Goal: Task Accomplishment & Management: Complete application form

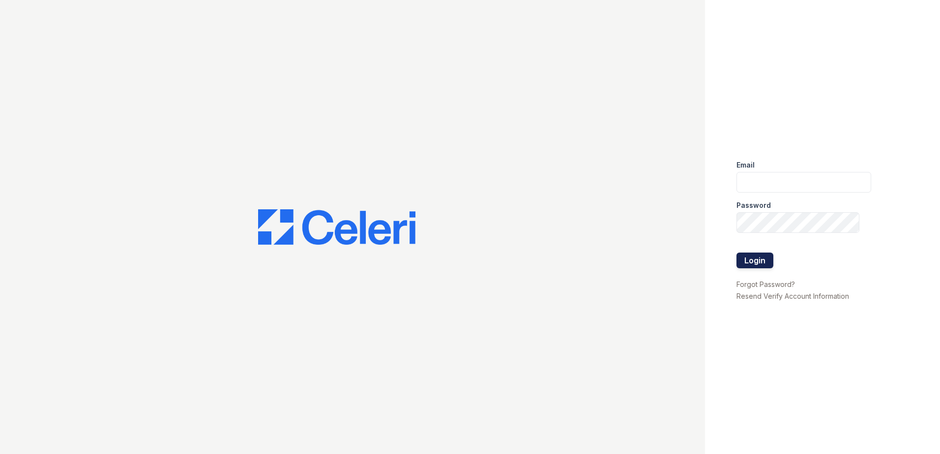
type input "jdevega@trinity-pm.com"
click at [758, 262] on button "Login" at bounding box center [754, 261] width 37 height 16
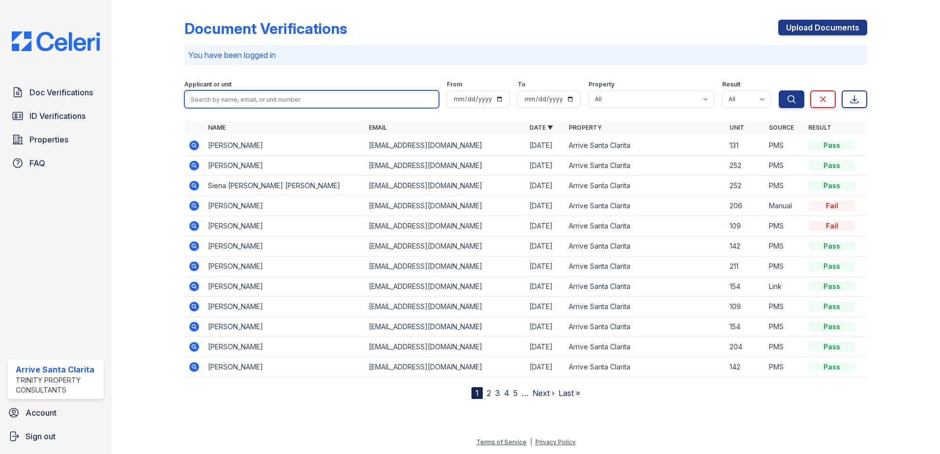
click at [250, 97] on input "search" at bounding box center [311, 99] width 255 height 18
type input "weah"
click at [779, 90] on button "Search" at bounding box center [792, 99] width 26 height 18
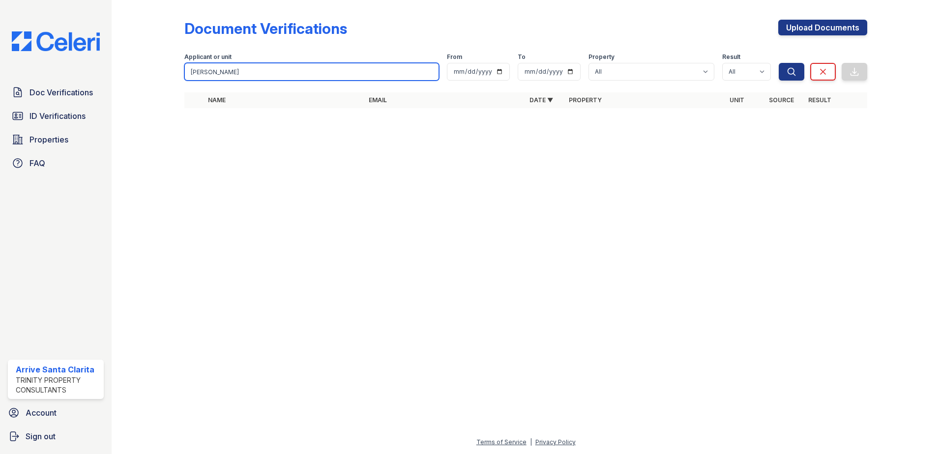
drag, startPoint x: 252, startPoint y: 75, endPoint x: 105, endPoint y: 50, distance: 149.1
click at [105, 50] on div "Doc Verifications ID Verifications Properties FAQ Arrive Santa Clarita Trinity …" at bounding box center [470, 227] width 940 height 454
type input "e"
type input "wesley"
click at [779, 63] on button "Search" at bounding box center [792, 72] width 26 height 18
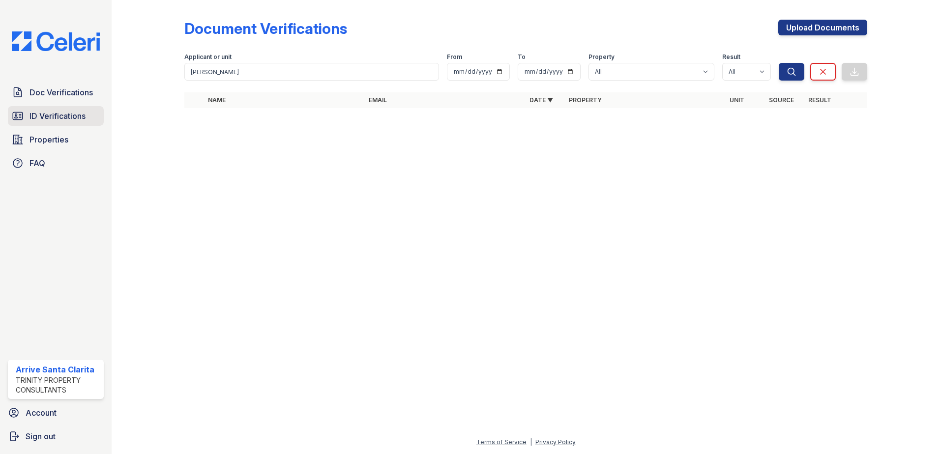
click at [77, 121] on span "ID Verifications" at bounding box center [57, 116] width 56 height 12
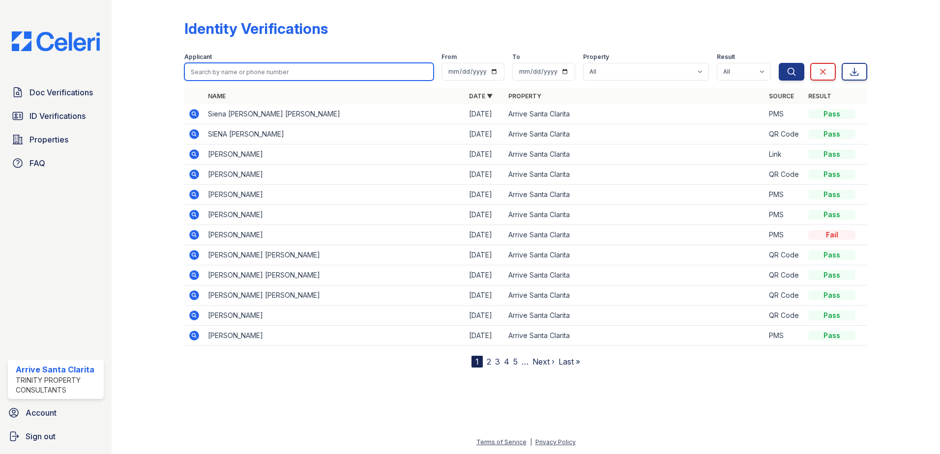
click at [263, 69] on input "search" at bounding box center [308, 72] width 249 height 18
click at [779, 63] on button "Search" at bounding box center [792, 72] width 26 height 18
type input "wesley."
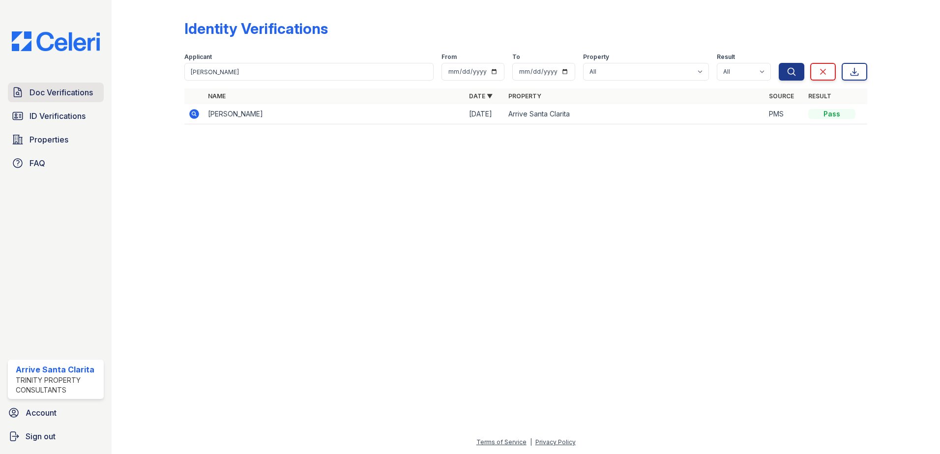
click at [74, 88] on span "Doc Verifications" at bounding box center [60, 93] width 63 height 12
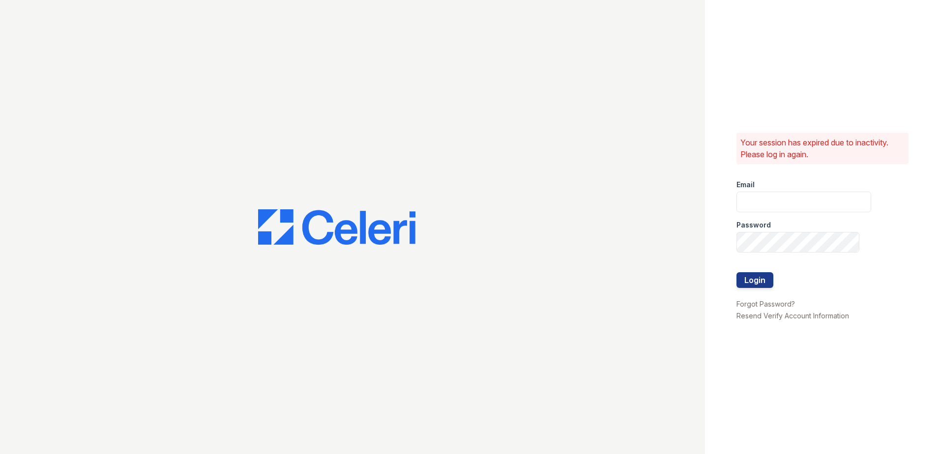
type input "jdevega@trinity-pm.com"
click at [763, 279] on button "Login" at bounding box center [754, 280] width 37 height 16
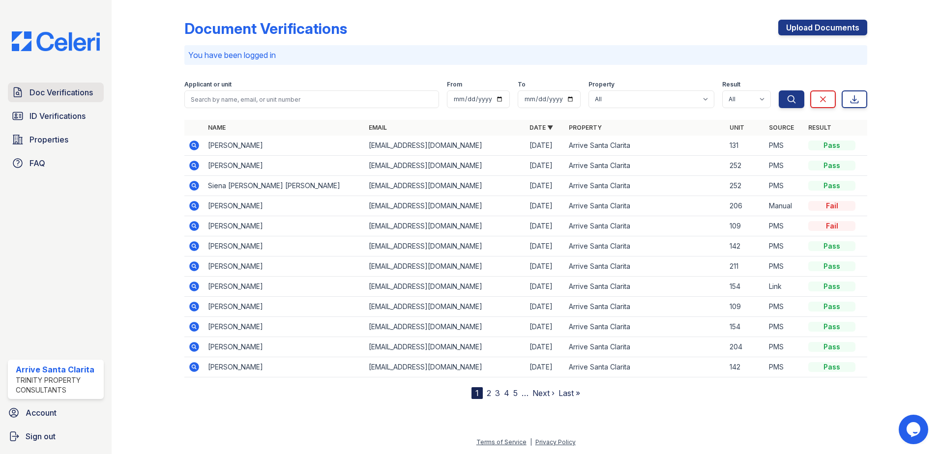
click at [76, 87] on span "Doc Verifications" at bounding box center [60, 93] width 63 height 12
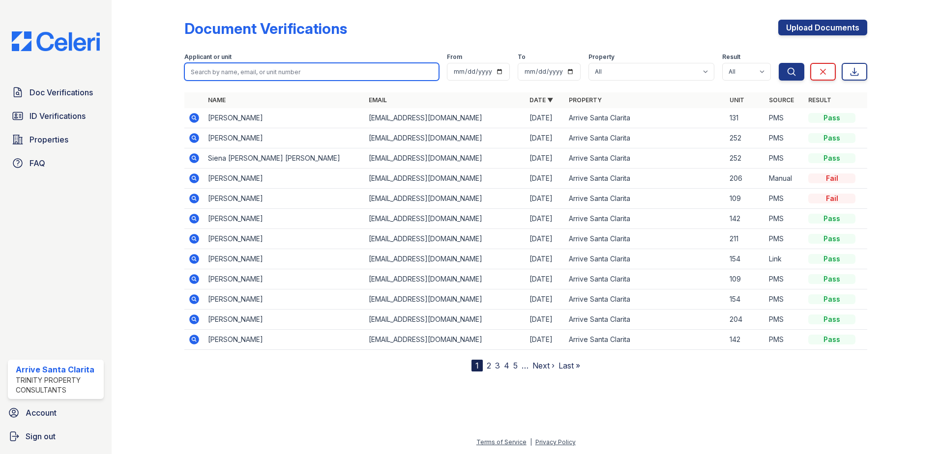
click at [283, 75] on input "search" at bounding box center [311, 72] width 255 height 18
type input "wesley"
click at [779, 63] on button "Search" at bounding box center [792, 72] width 26 height 18
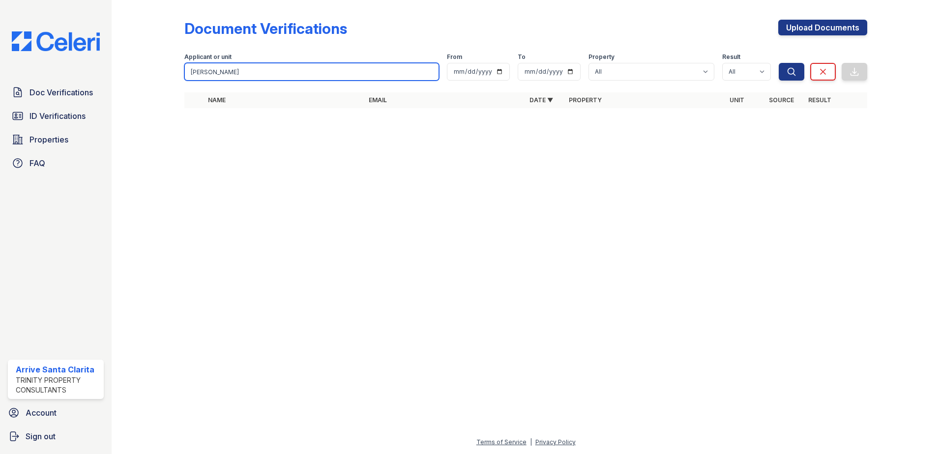
drag, startPoint x: 283, startPoint y: 75, endPoint x: -27, endPoint y: 34, distance: 312.3
click at [0, 34] on html "Doc Verifications ID Verifications Properties FAQ Arrive Santa Clarita Trinity …" at bounding box center [470, 227] width 940 height 454
type input "emma"
click at [779, 63] on button "Search" at bounding box center [792, 72] width 26 height 18
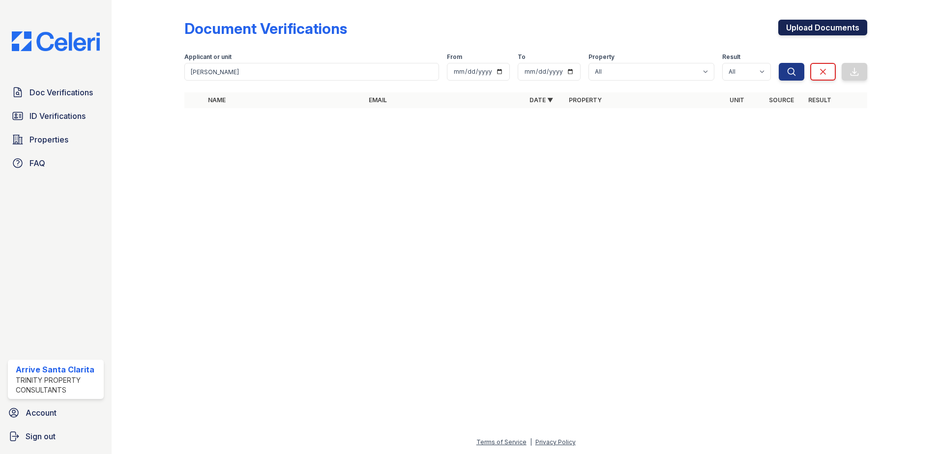
click at [804, 26] on link "Upload Documents" at bounding box center [822, 28] width 89 height 16
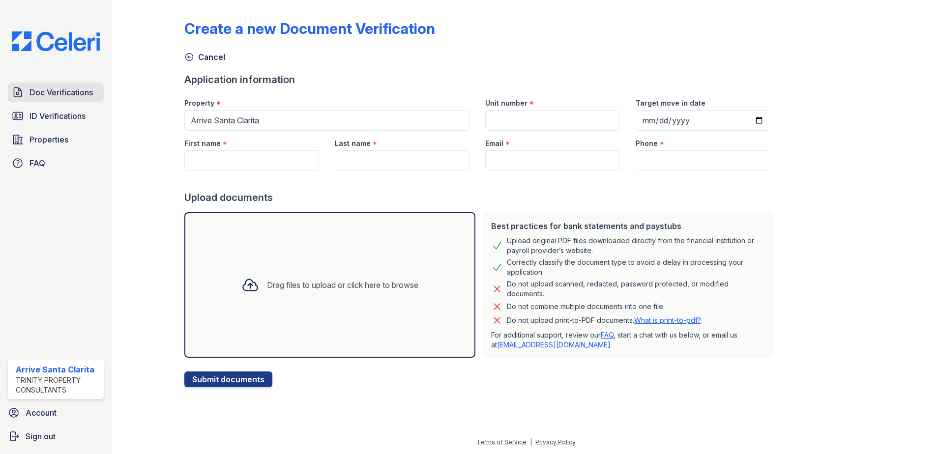
click at [77, 99] on link "Doc Verifications" at bounding box center [56, 93] width 96 height 20
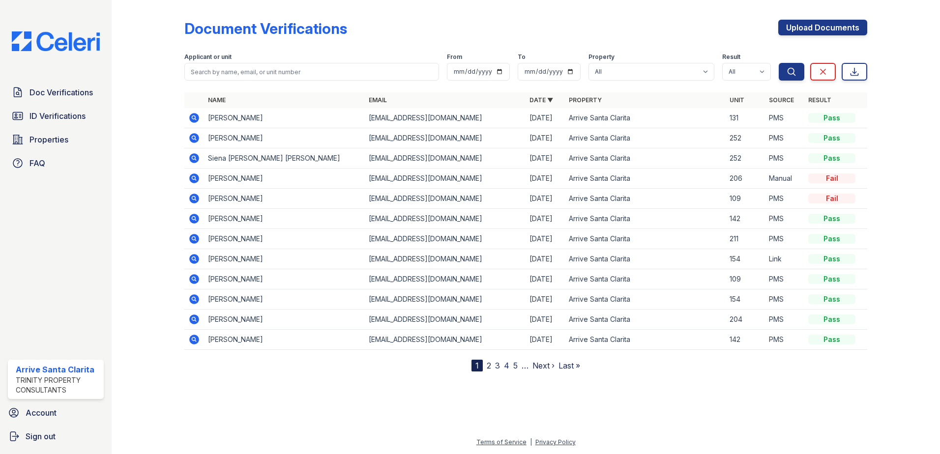
click at [488, 368] on link "2" at bounding box center [489, 366] width 4 height 10
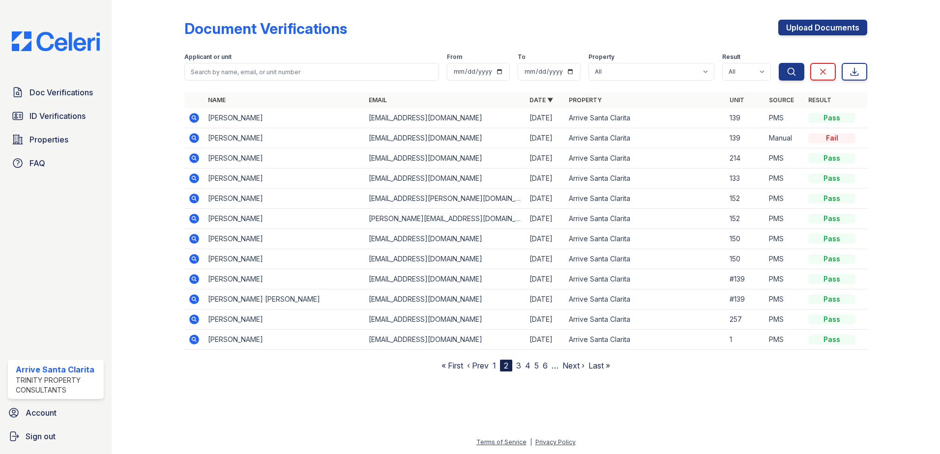
click at [517, 365] on link "3" at bounding box center [518, 366] width 5 height 10
click at [489, 369] on link "1" at bounding box center [489, 366] width 3 height 10
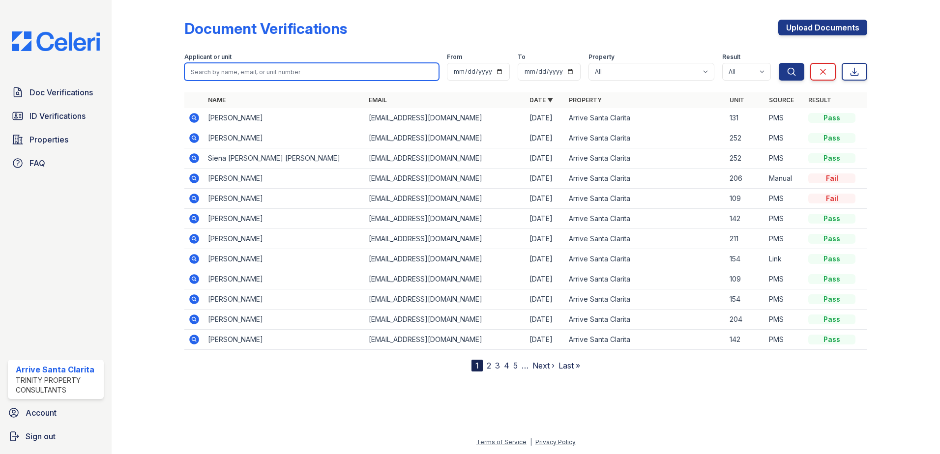
click at [270, 73] on input "search" at bounding box center [311, 72] width 255 height 18
type input "emma"
click at [779, 63] on button "Search" at bounding box center [792, 72] width 26 height 18
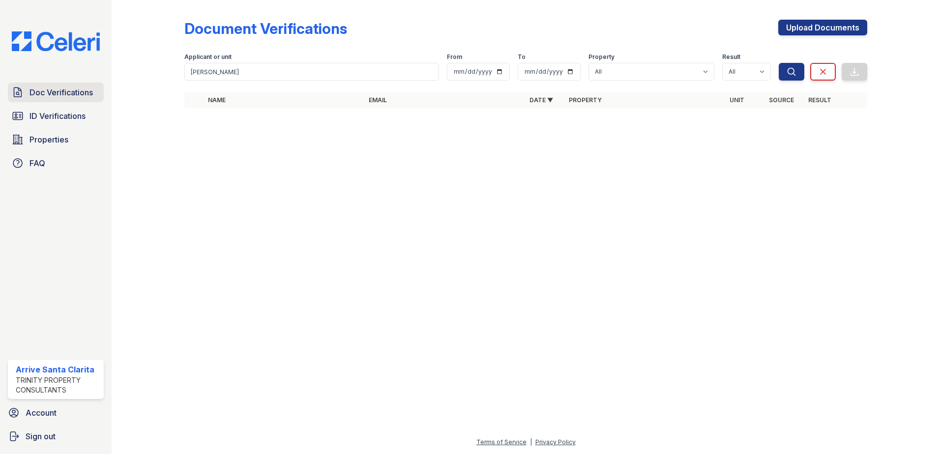
click at [76, 88] on span "Doc Verifications" at bounding box center [60, 93] width 63 height 12
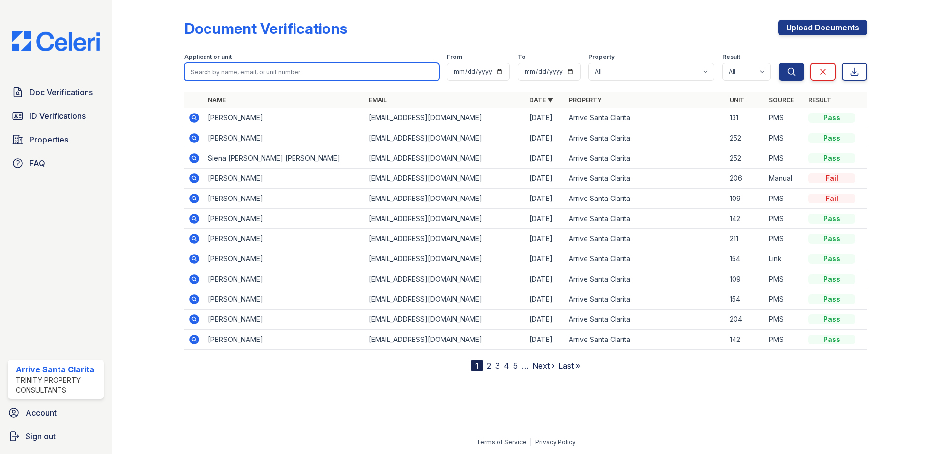
click at [257, 74] on input "search" at bounding box center [311, 72] width 255 height 18
type input "emma"
click at [779, 63] on button "Search" at bounding box center [792, 72] width 26 height 18
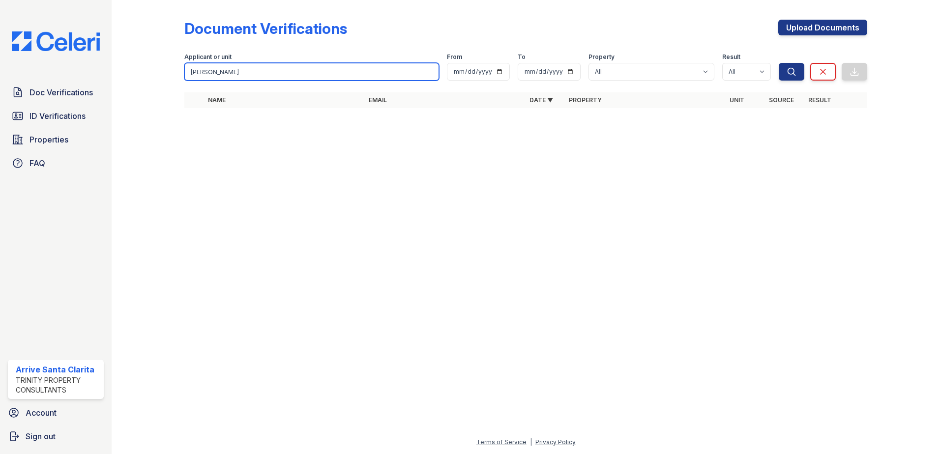
click at [217, 72] on input "emma" at bounding box center [311, 72] width 255 height 18
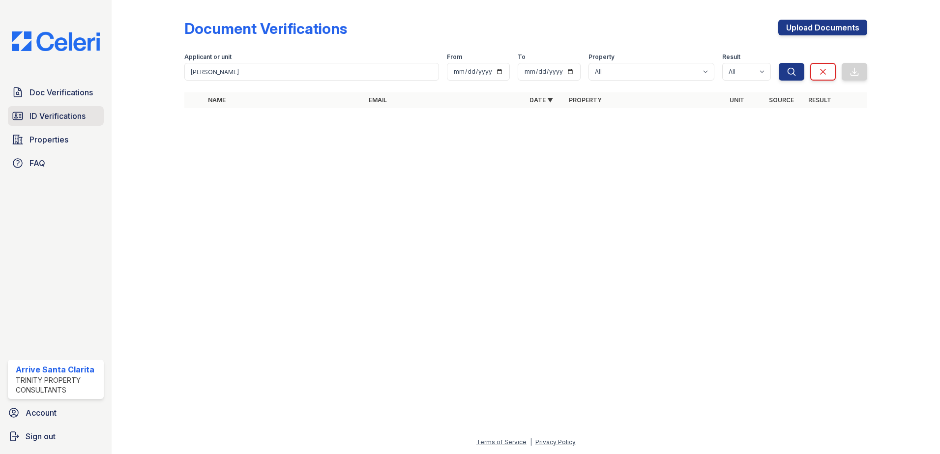
click at [78, 115] on span "ID Verifications" at bounding box center [57, 116] width 56 height 12
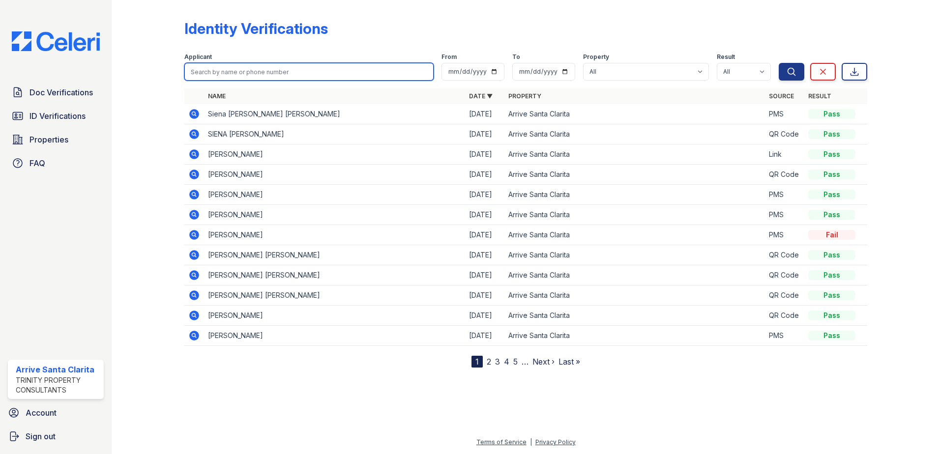
click at [265, 68] on input "search" at bounding box center [308, 72] width 249 height 18
type input "emma"
click at [779, 63] on button "Search" at bounding box center [792, 72] width 26 height 18
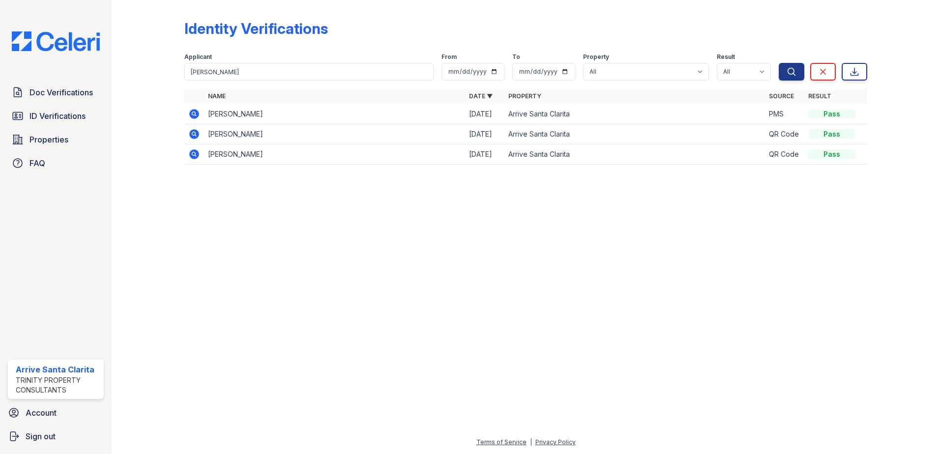
click at [193, 113] on icon at bounding box center [193, 113] width 2 height 2
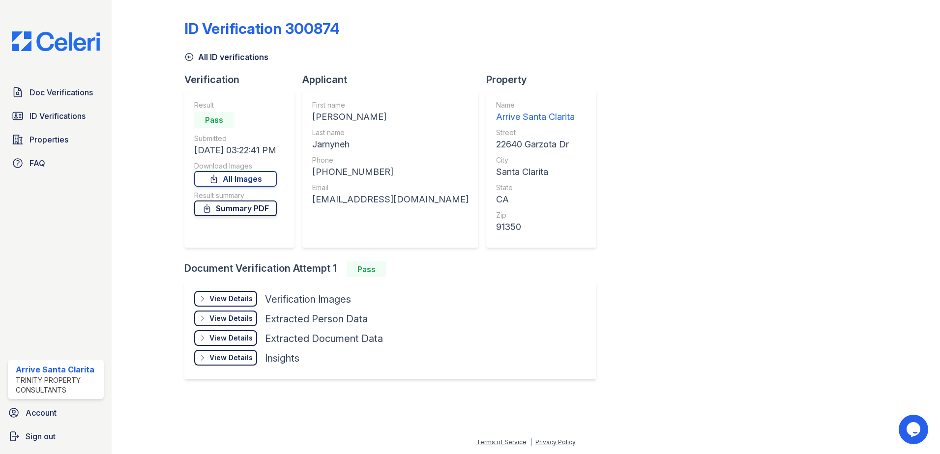
click at [256, 214] on link "Summary PDF" at bounding box center [235, 209] width 83 height 16
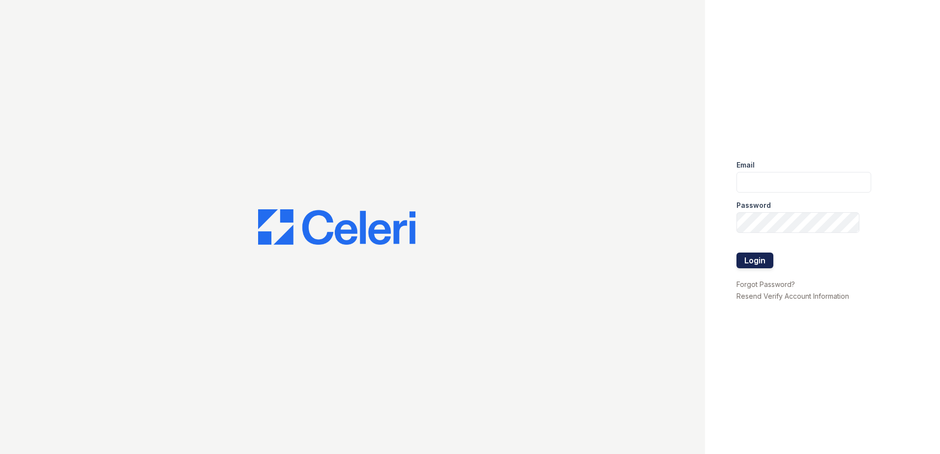
type input "[EMAIL_ADDRESS][DOMAIN_NAME]"
click at [758, 261] on button "Login" at bounding box center [754, 261] width 37 height 16
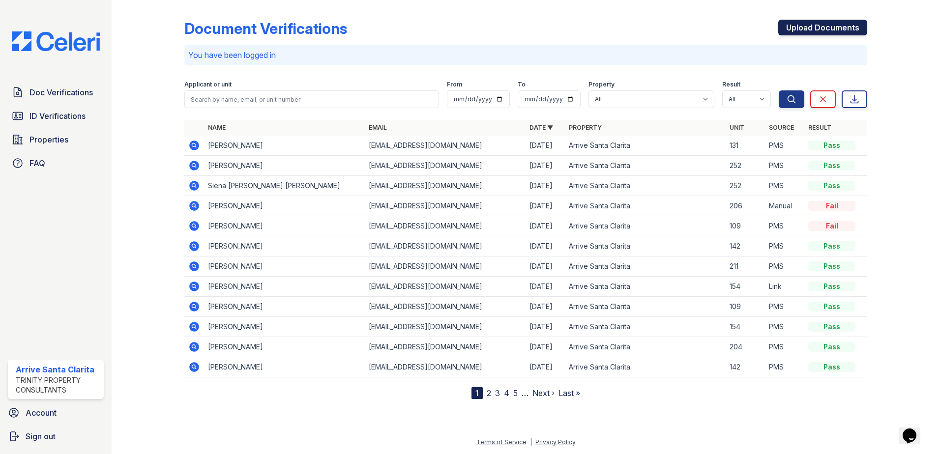
click at [828, 28] on link "Upload Documents" at bounding box center [822, 28] width 89 height 16
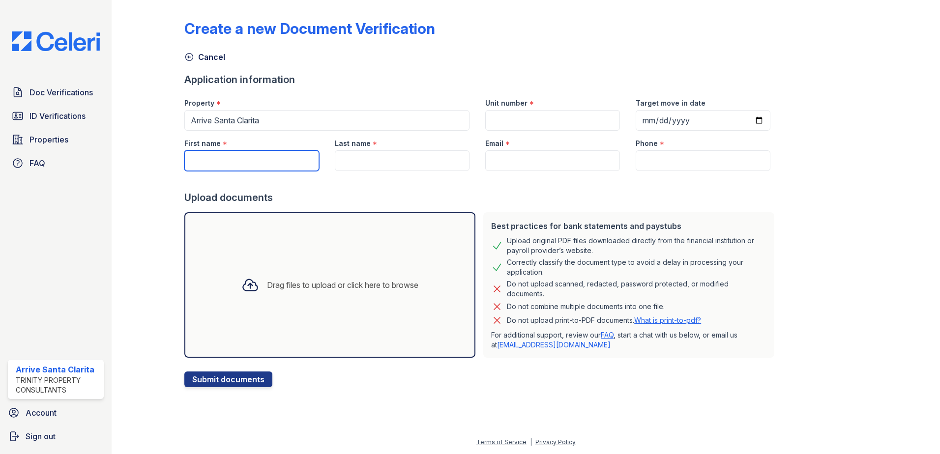
click at [284, 161] on input "First name" at bounding box center [251, 160] width 135 height 21
click at [284, 161] on input "[PERSON_NAME]" at bounding box center [251, 160] width 135 height 21
type input "[PERSON_NAME]"
click at [364, 158] on input "Jar" at bounding box center [402, 160] width 135 height 21
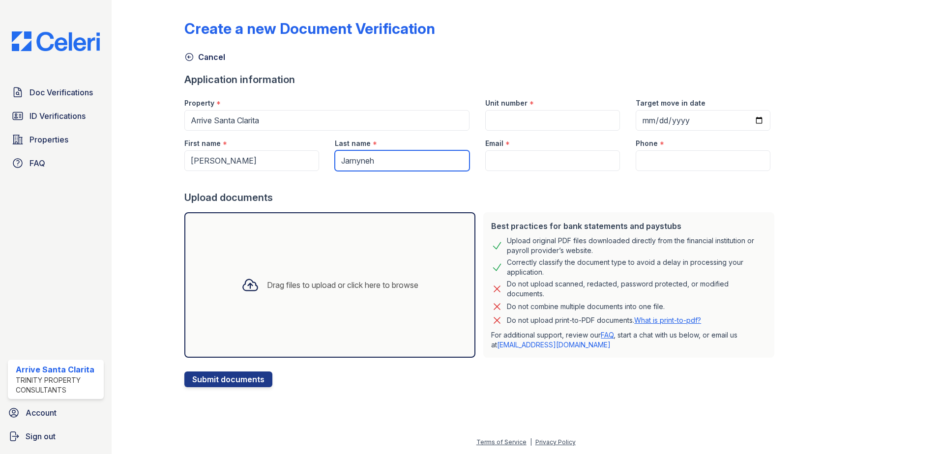
type input "Jarnyneh"
click at [521, 164] on input "Email" at bounding box center [552, 160] width 135 height 21
click at [529, 123] on input "Unit number" at bounding box center [552, 120] width 135 height 21
click at [518, 122] on input "Unit number" at bounding box center [552, 120] width 135 height 21
type input "263"
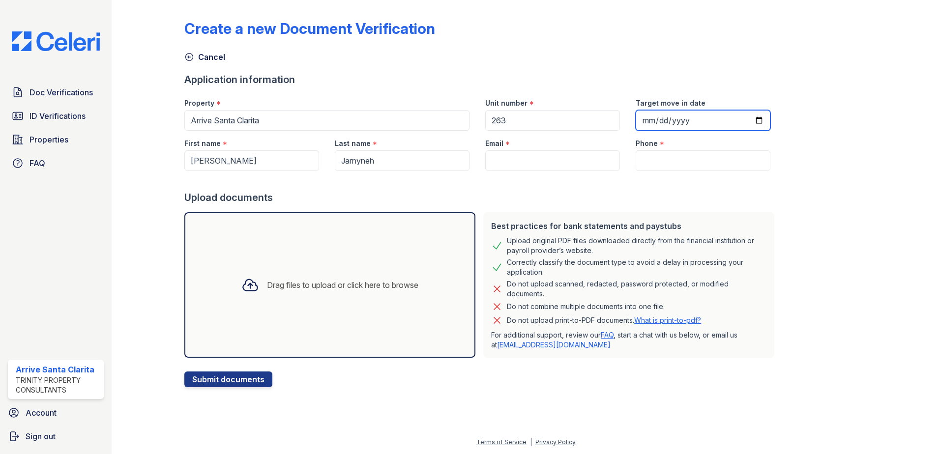
click at [643, 120] on input "Target move in date" at bounding box center [703, 120] width 135 height 21
type input "2025-09-04"
click at [298, 171] on div at bounding box center [481, 181] width 594 height 20
click at [401, 165] on input "Jarnyneh" at bounding box center [402, 160] width 135 height 21
click at [457, 161] on input "Jarnyneh" at bounding box center [402, 160] width 135 height 21
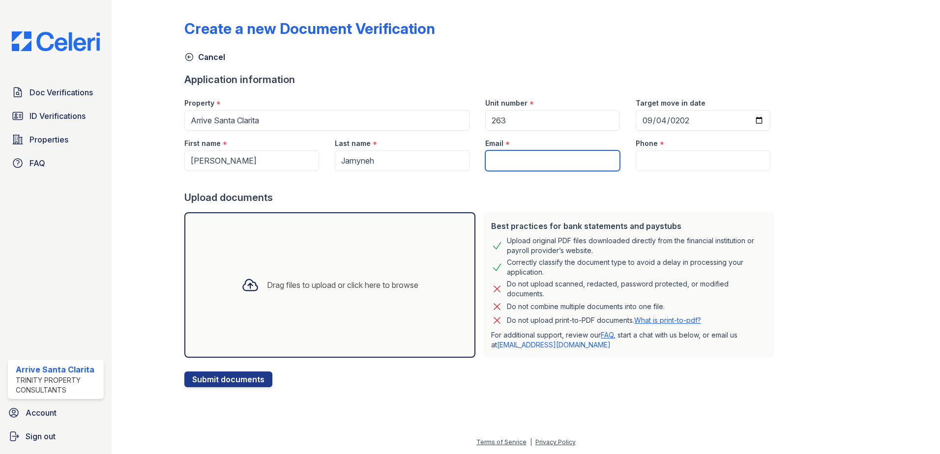
paste input "[EMAIL_ADDRESS][DOMAIN_NAME]"
type input "[EMAIL_ADDRESS][DOMAIN_NAME]"
paste input "(916) 793-6187"
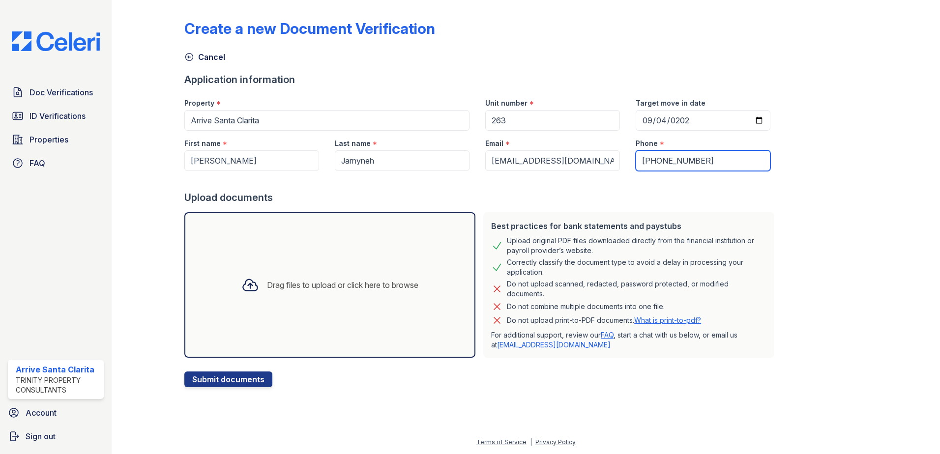
type input "(916) 793-6187"
click at [832, 199] on div "Create a new Document Verification Cancel Application information Property * Ar…" at bounding box center [525, 195] width 683 height 383
click at [243, 376] on button "Submit documents" at bounding box center [228, 380] width 88 height 16
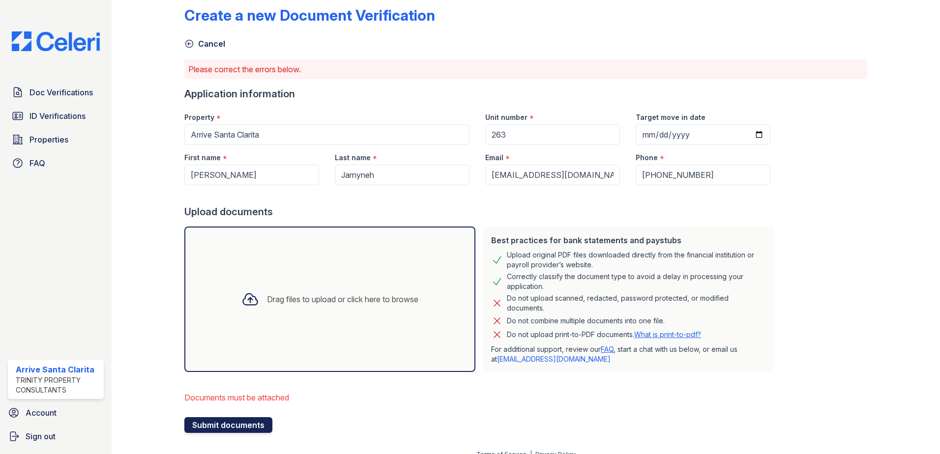
scroll to position [26, 0]
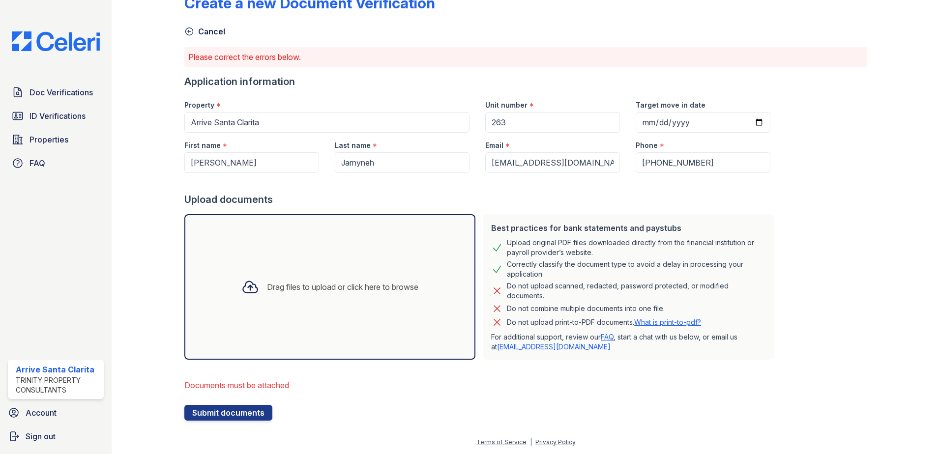
click at [267, 287] on div "Drag files to upload or click here to browse" at bounding box center [342, 287] width 151 height 12
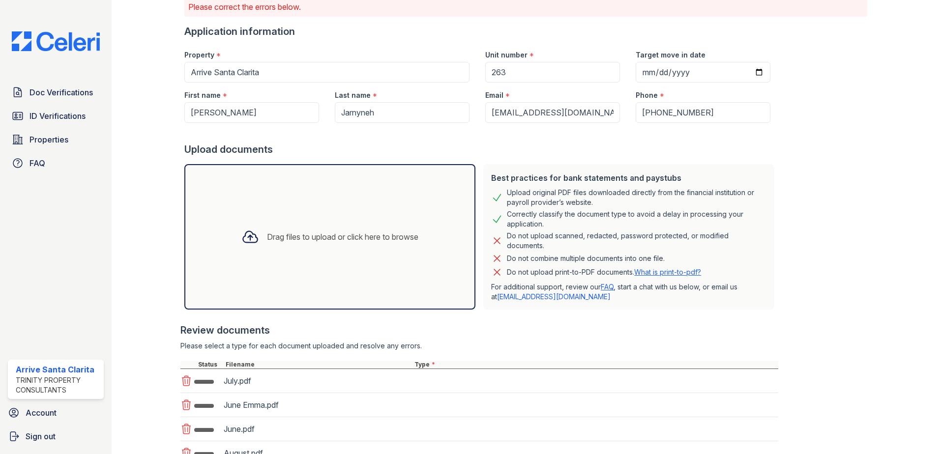
scroll to position [173, 0]
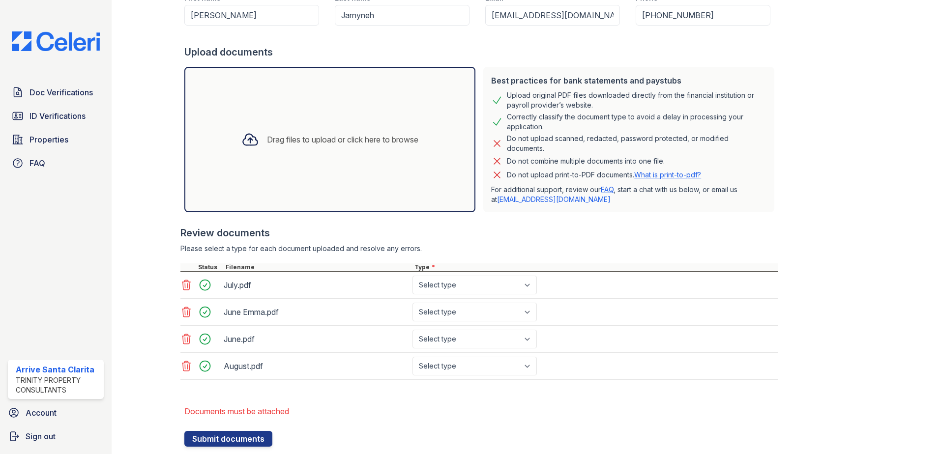
click at [186, 339] on icon at bounding box center [186, 339] width 12 height 12
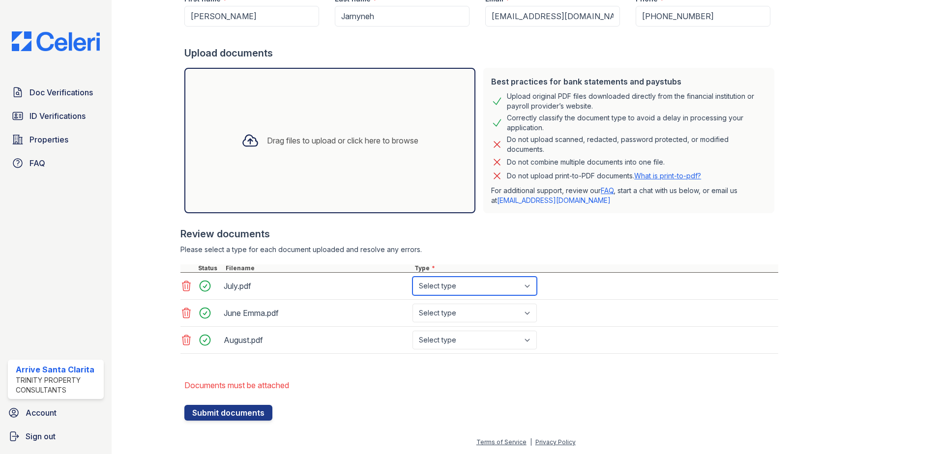
click at [493, 291] on select "Select type Paystub Bank Statement Offer Letter Tax Documents Benefit Award Let…" at bounding box center [474, 286] width 124 height 19
click at [493, 288] on select "Select type Paystub Bank Statement Offer Letter Tax Documents Benefit Award Let…" at bounding box center [474, 286] width 124 height 19
select select "bank_statement"
click at [412, 277] on select "Select type Paystub Bank Statement Offer Letter Tax Documents Benefit Award Let…" at bounding box center [474, 286] width 124 height 19
drag, startPoint x: 495, startPoint y: 314, endPoint x: 494, endPoint y: 319, distance: 5.4
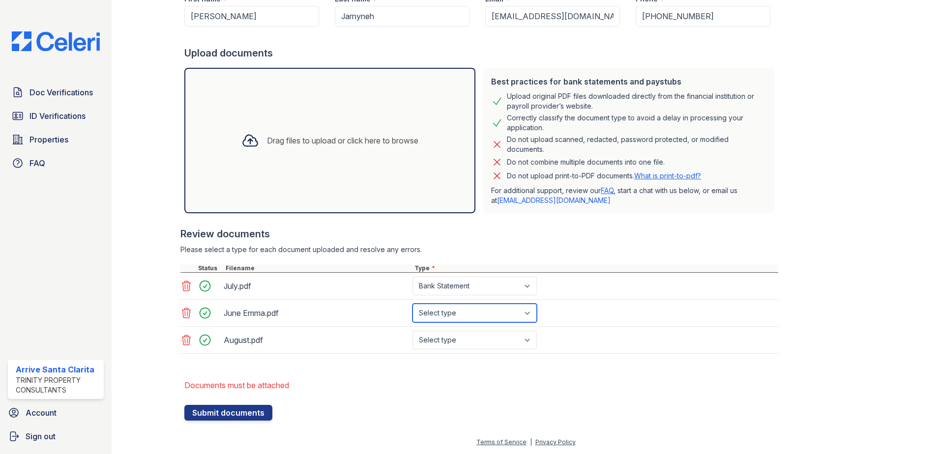
click at [495, 314] on select "Select type Paystub Bank Statement Offer Letter Tax Documents Benefit Award Let…" at bounding box center [474, 313] width 124 height 19
select select "bank_statement"
click at [412, 304] on select "Select type Paystub Bank Statement Offer Letter Tax Documents Benefit Award Let…" at bounding box center [474, 313] width 124 height 19
click at [494, 349] on div "August.pdf Select type Paystub Bank Statement Offer Letter Tax Documents Benefi…" at bounding box center [479, 340] width 598 height 27
click at [496, 338] on select "Select type Paystub Bank Statement Offer Letter Tax Documents Benefit Award Let…" at bounding box center [474, 340] width 124 height 19
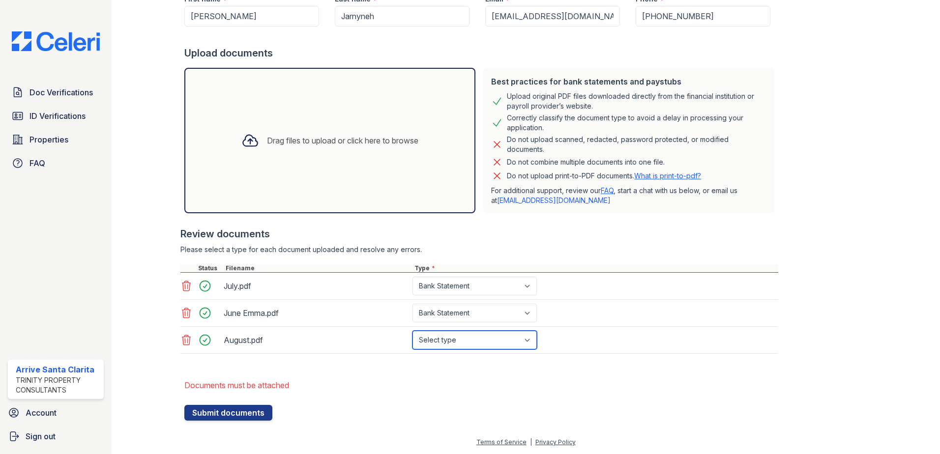
select select "bank_statement"
click at [412, 331] on select "Select type Paystub Bank Statement Offer Letter Tax Documents Benefit Award Let…" at bounding box center [474, 340] width 124 height 19
click at [554, 400] on div at bounding box center [481, 400] width 594 height 10
click at [265, 412] on button "Submit documents" at bounding box center [228, 413] width 88 height 16
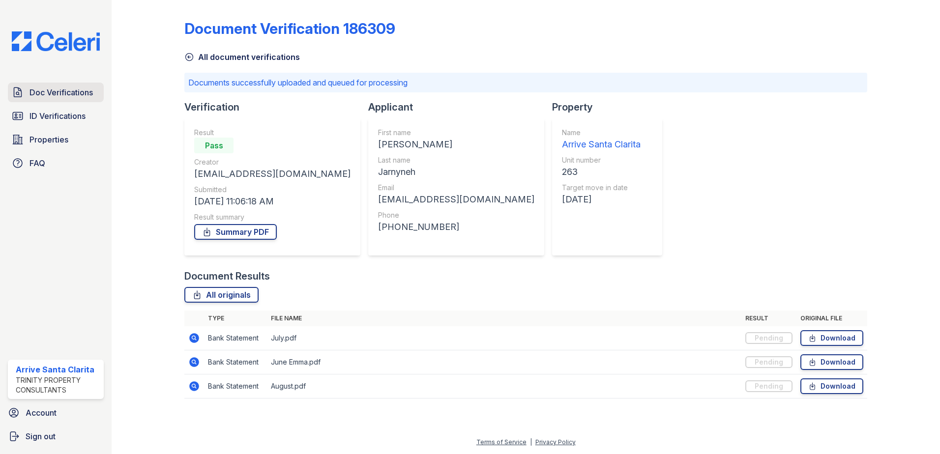
click at [81, 95] on span "Doc Verifications" at bounding box center [60, 93] width 63 height 12
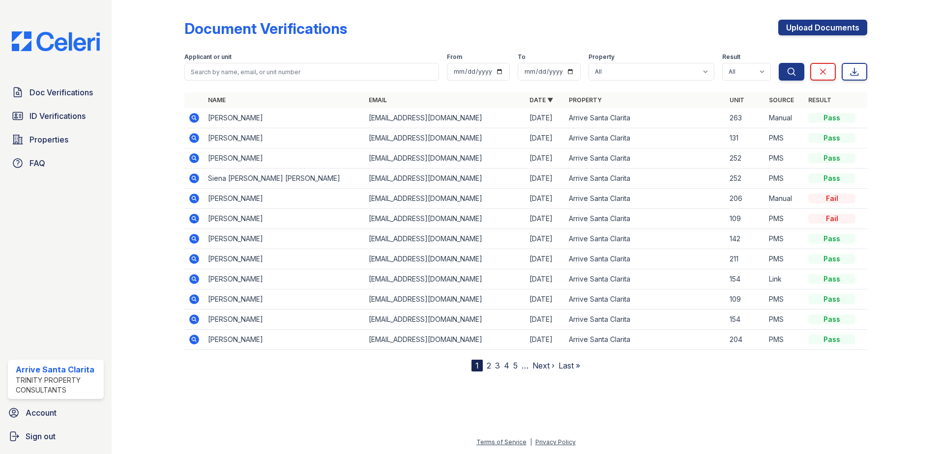
click at [195, 118] on icon at bounding box center [194, 118] width 12 height 12
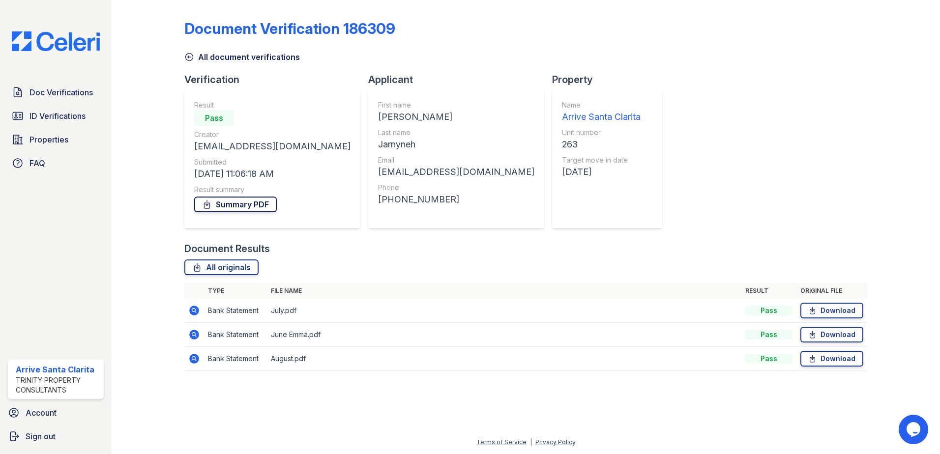
click at [256, 205] on link "Summary PDF" at bounding box center [235, 205] width 83 height 16
